Goal: Navigation & Orientation: Find specific page/section

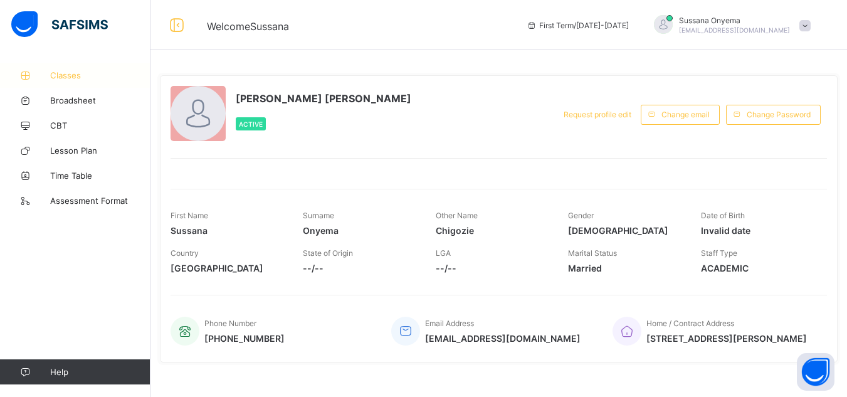
click at [63, 76] on span "Classes" at bounding box center [100, 75] width 100 height 10
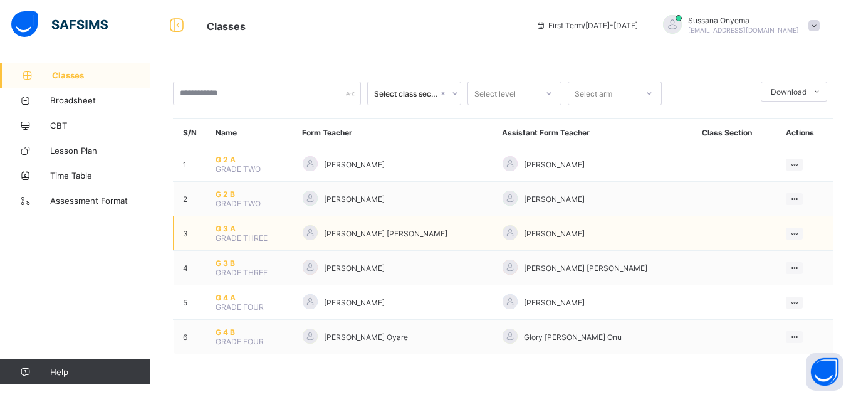
click at [236, 228] on span "G 3 A" at bounding box center [250, 228] width 68 height 9
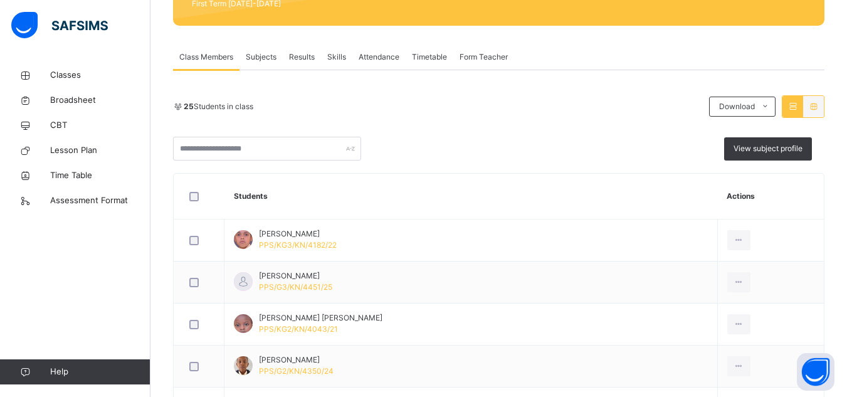
scroll to position [175, 0]
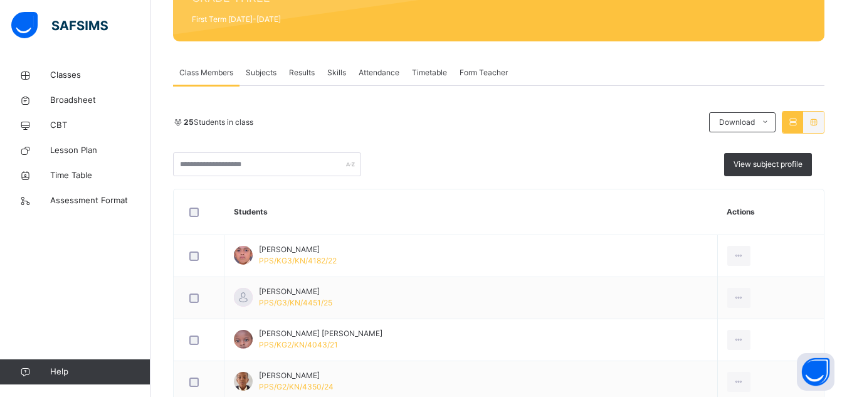
click at [259, 68] on span "Subjects" at bounding box center [261, 72] width 31 height 11
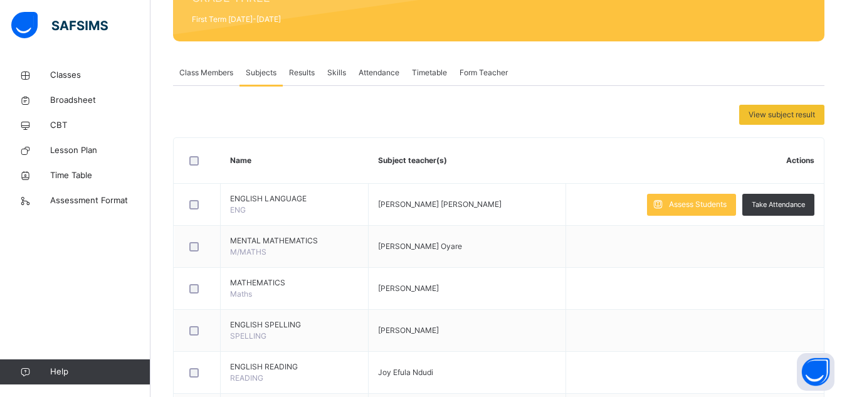
click at [333, 73] on span "Skills" at bounding box center [336, 72] width 19 height 11
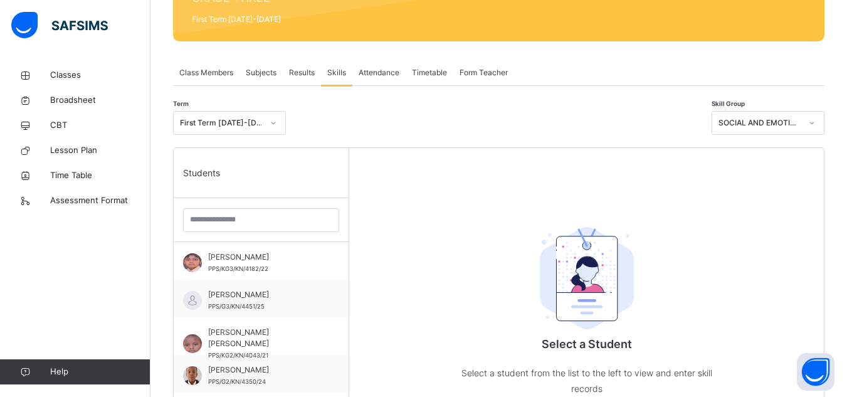
click at [377, 73] on span "Attendance" at bounding box center [378, 72] width 41 height 11
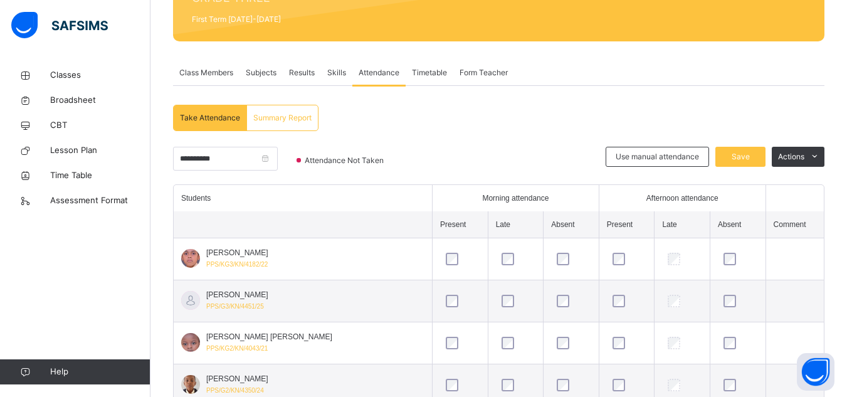
click at [377, 73] on span "Attendance" at bounding box center [378, 72] width 41 height 11
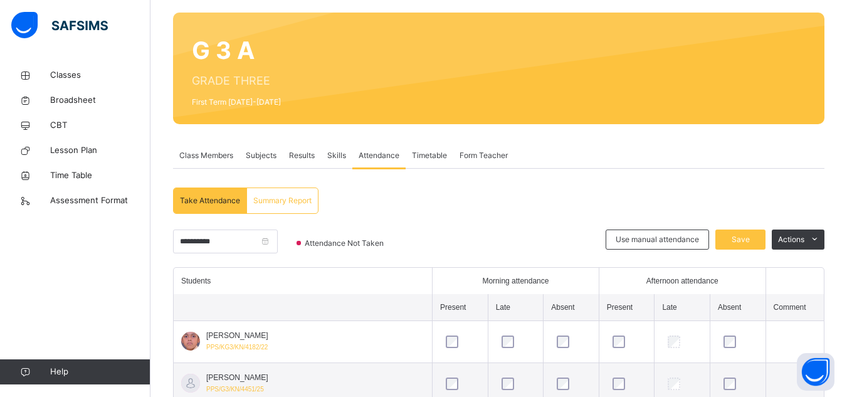
scroll to position [50, 0]
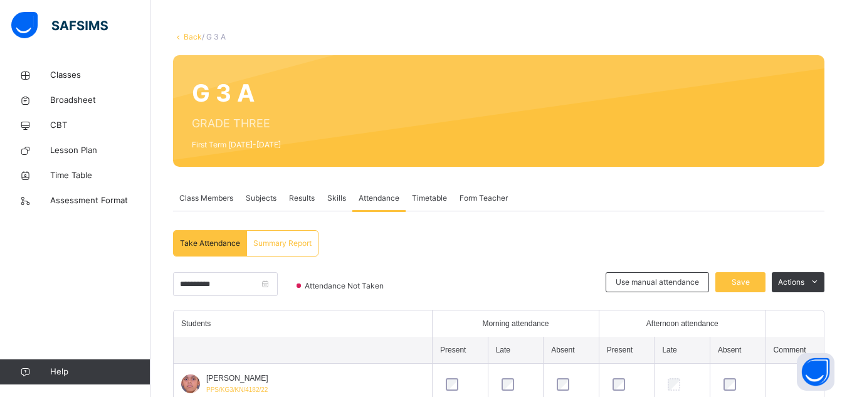
click at [426, 201] on span "Timetable" at bounding box center [429, 197] width 35 height 11
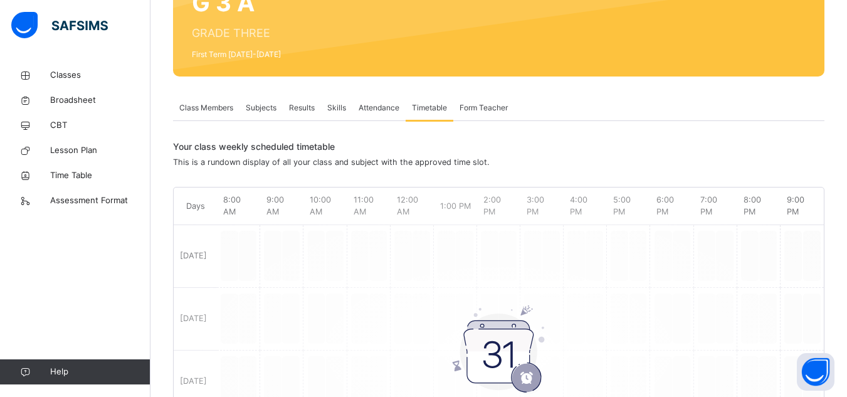
scroll to position [100, 0]
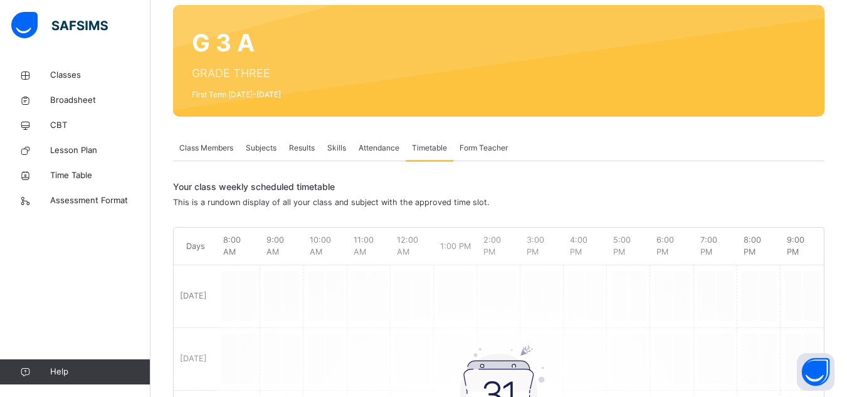
click at [484, 146] on span "Form Teacher" at bounding box center [483, 147] width 48 height 11
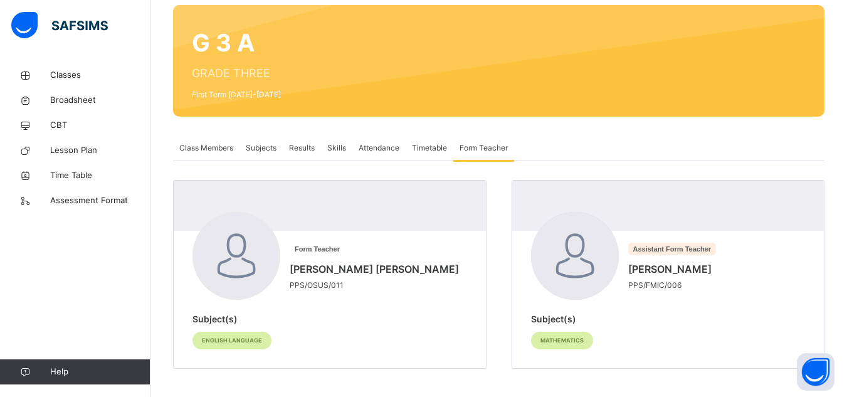
scroll to position [103, 0]
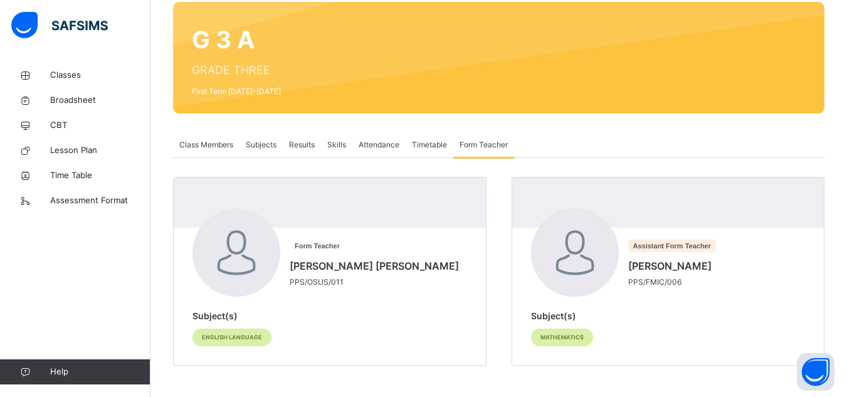
click at [207, 140] on span "Class Members" at bounding box center [206, 144] width 54 height 11
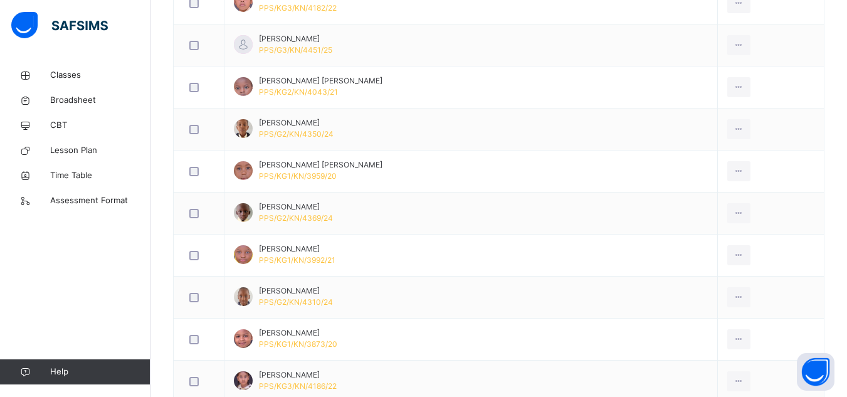
scroll to position [429, 0]
